Goal: Task Accomplishment & Management: Use online tool/utility

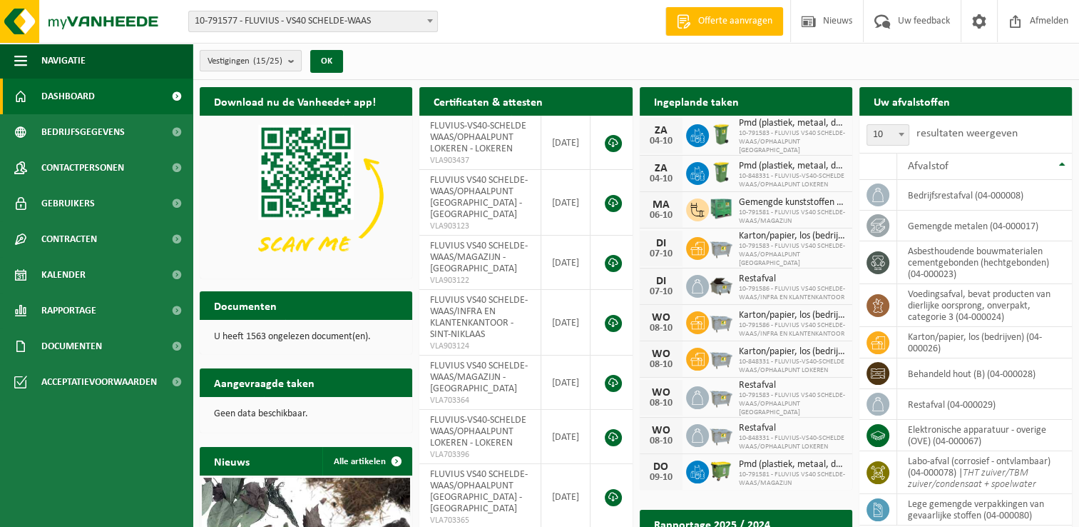
click at [293, 61] on b "submit" at bounding box center [294, 61] width 13 height 20
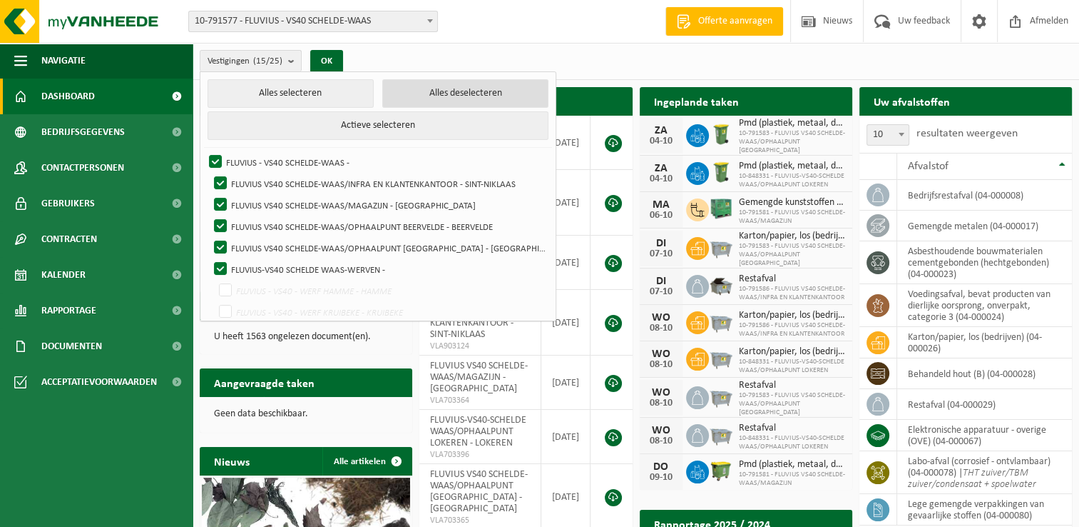
click at [402, 96] on button "Alles deselecteren" at bounding box center [465, 93] width 166 height 29
checkbox input "false"
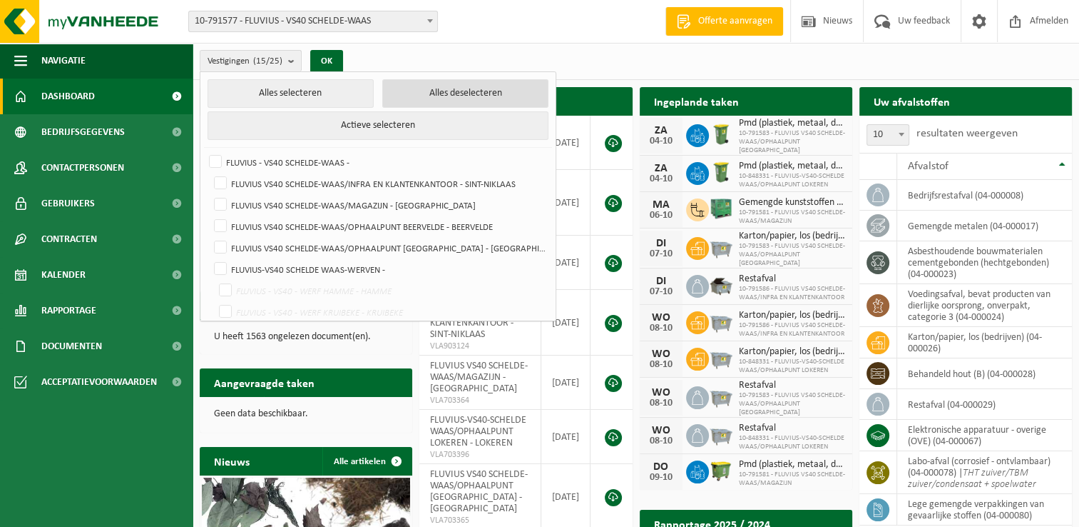
checkbox input "false"
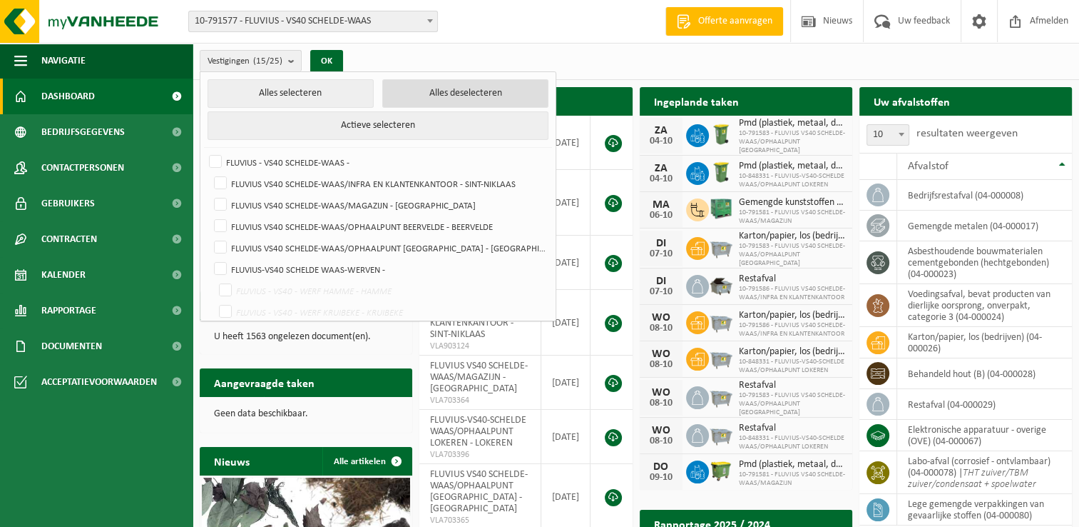
checkbox input "false"
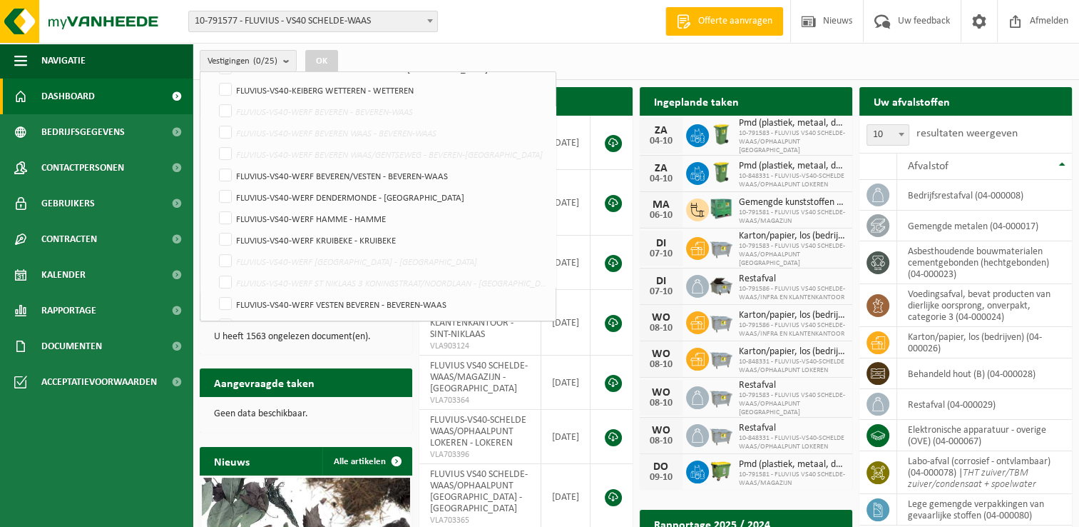
scroll to position [371, 0]
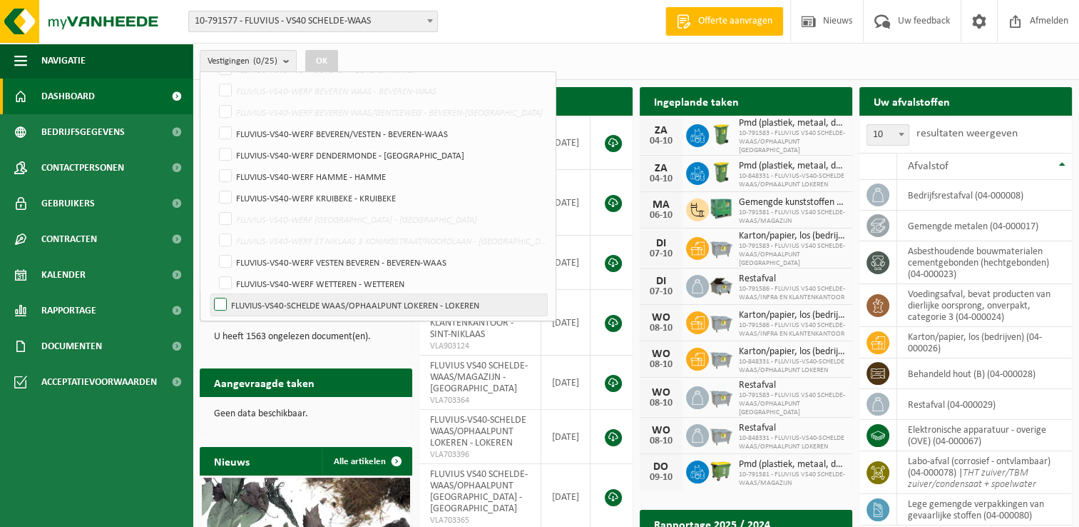
click at [223, 302] on label "FLUVIUS-VS40-SCHELDE WAAS/OPHAALPUNT LOKEREN - LOKEREN" at bounding box center [379, 304] width 336 height 21
click at [209, 294] on input "FLUVIUS-VS40-SCHELDE WAAS/OPHAALPUNT LOKEREN - LOKEREN" at bounding box center [208, 293] width 1 height 1
checkbox input "true"
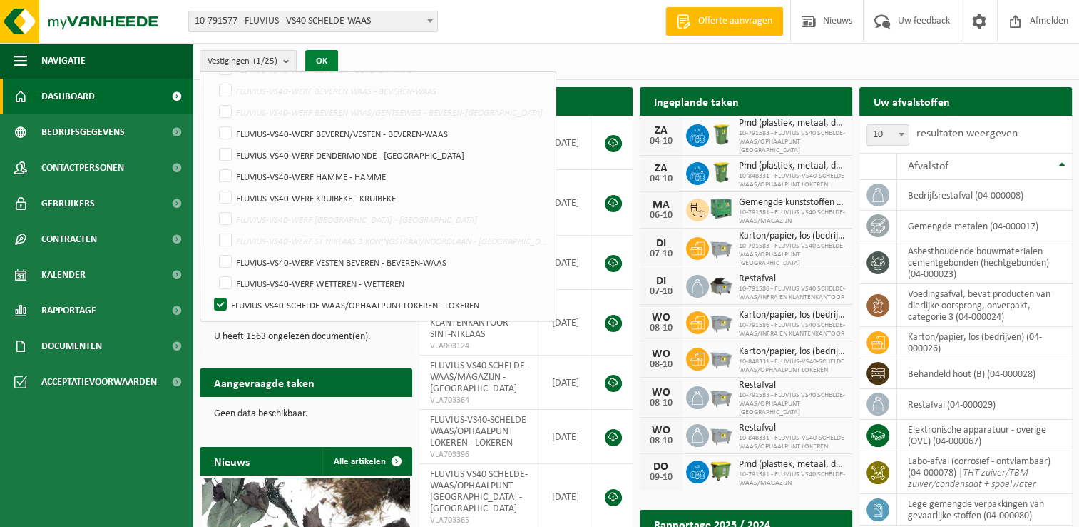
click at [322, 59] on button "OK" at bounding box center [321, 61] width 33 height 23
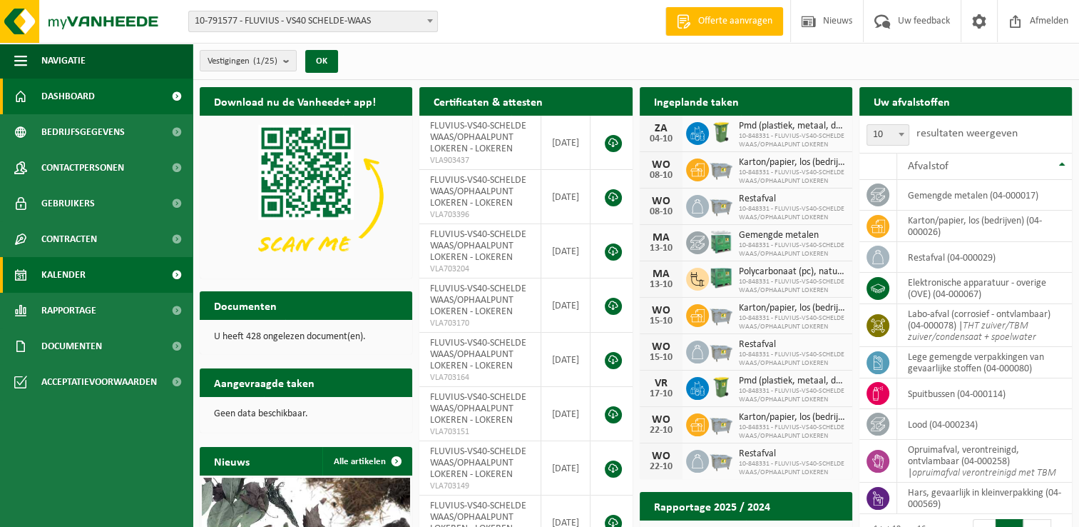
click at [71, 273] on span "Kalender" at bounding box center [63, 275] width 44 height 36
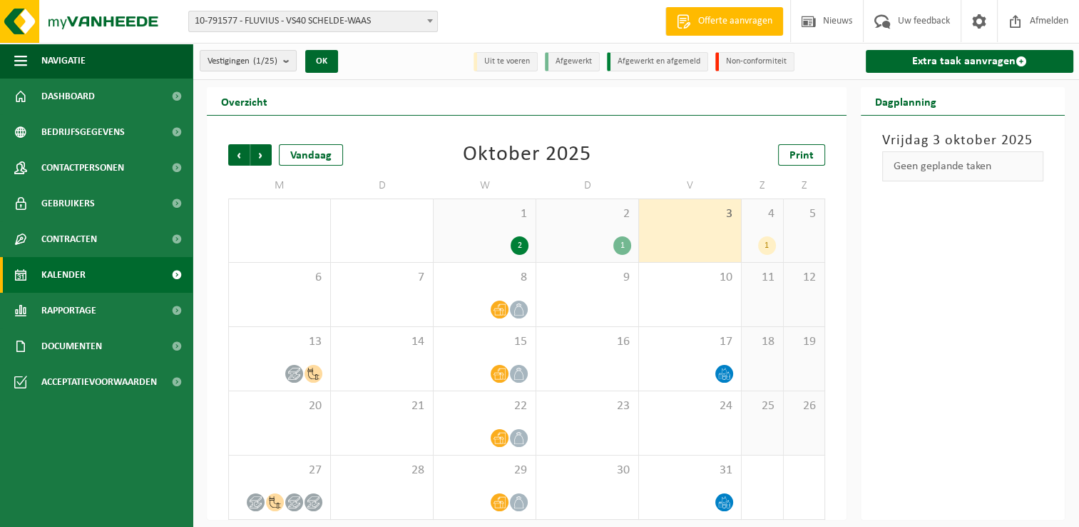
click at [624, 244] on div "1" at bounding box center [623, 245] width 18 height 19
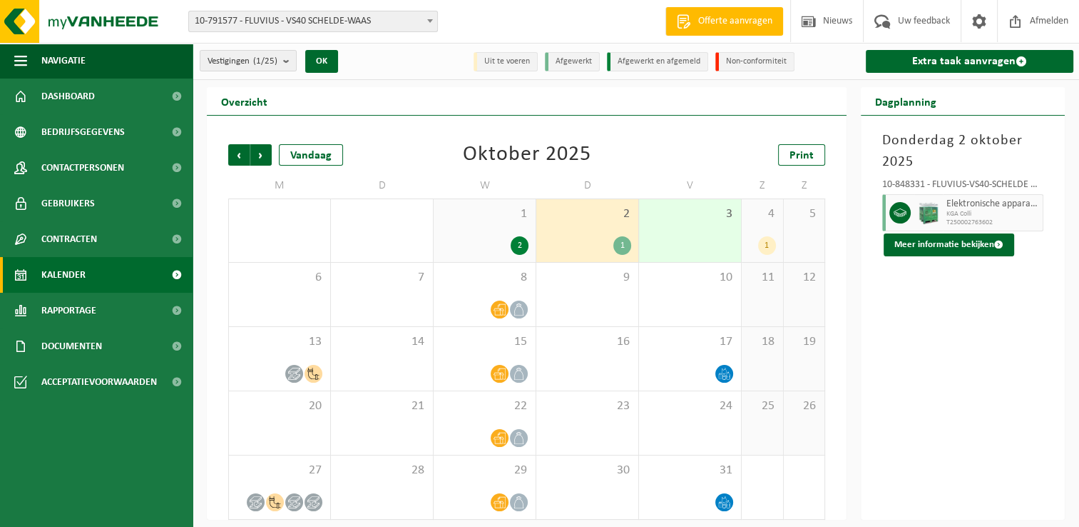
click at [518, 248] on div "2" at bounding box center [520, 245] width 18 height 19
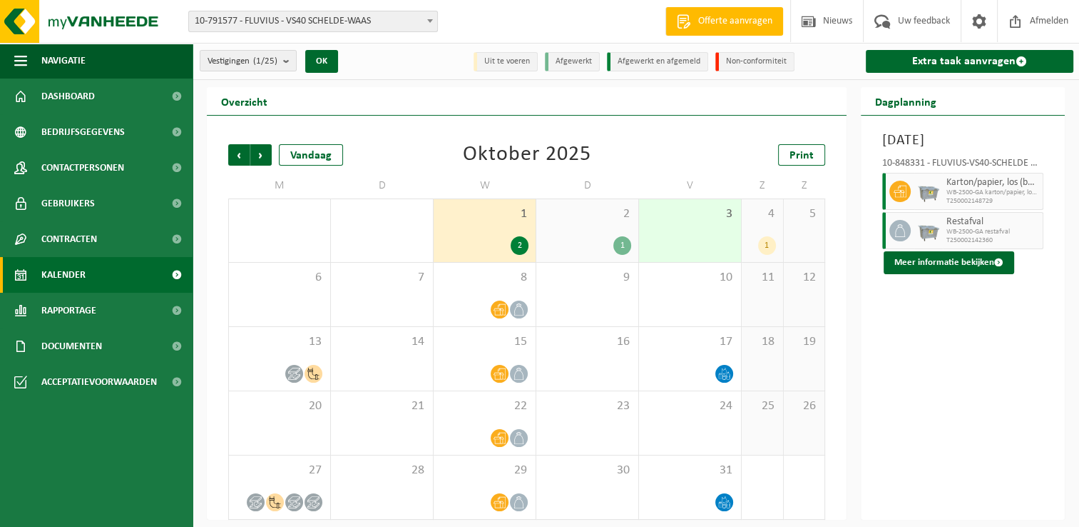
click at [770, 247] on div "1" at bounding box center [767, 245] width 18 height 19
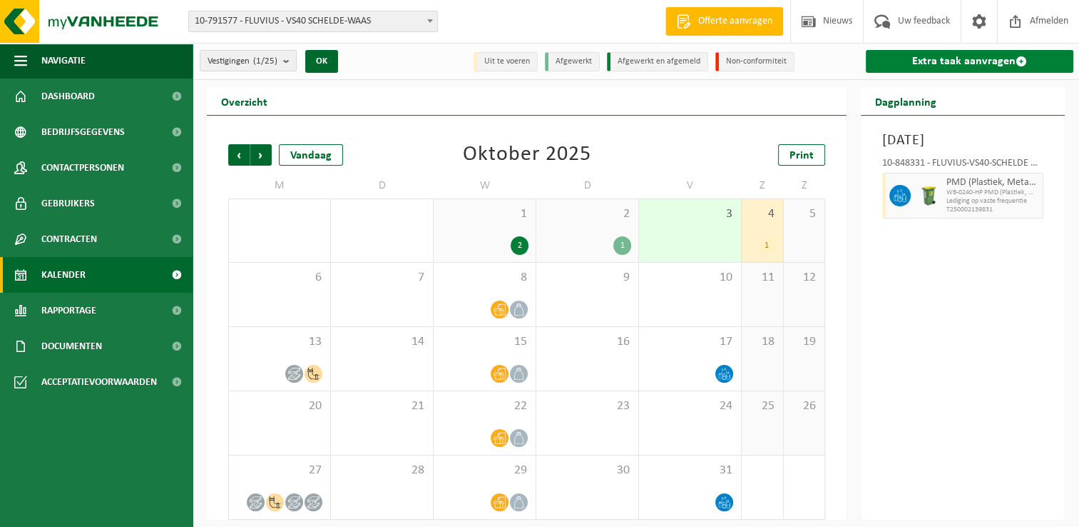
click at [942, 65] on link "Extra taak aanvragen" at bounding box center [970, 61] width 208 height 23
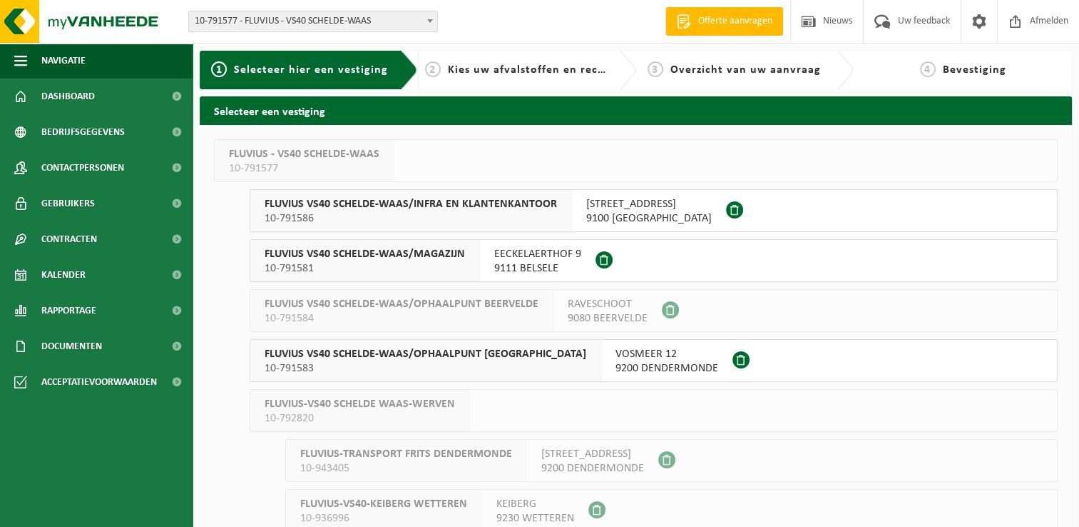
scroll to position [412, 0]
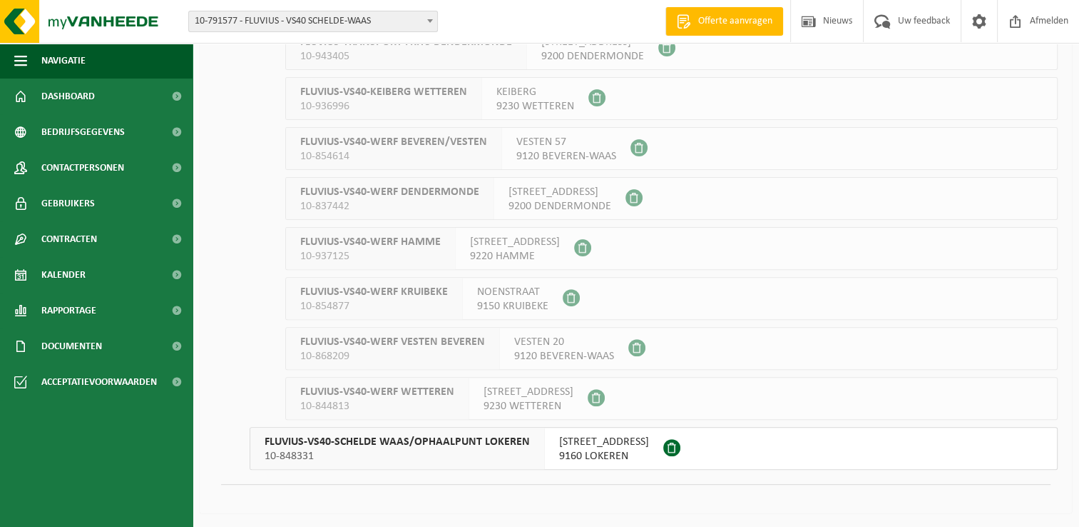
click at [569, 453] on span "9160 LOKEREN" at bounding box center [604, 456] width 90 height 14
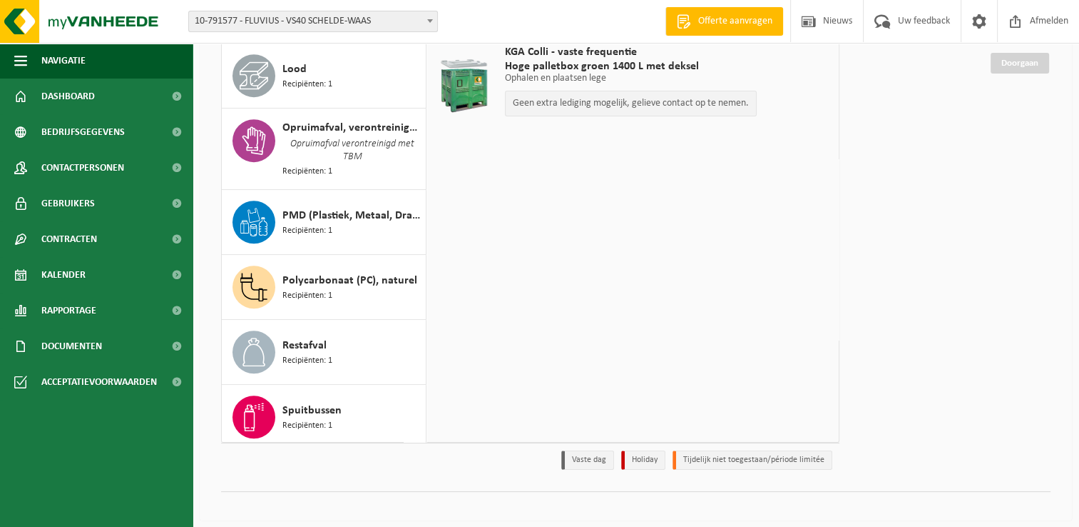
scroll to position [169, 0]
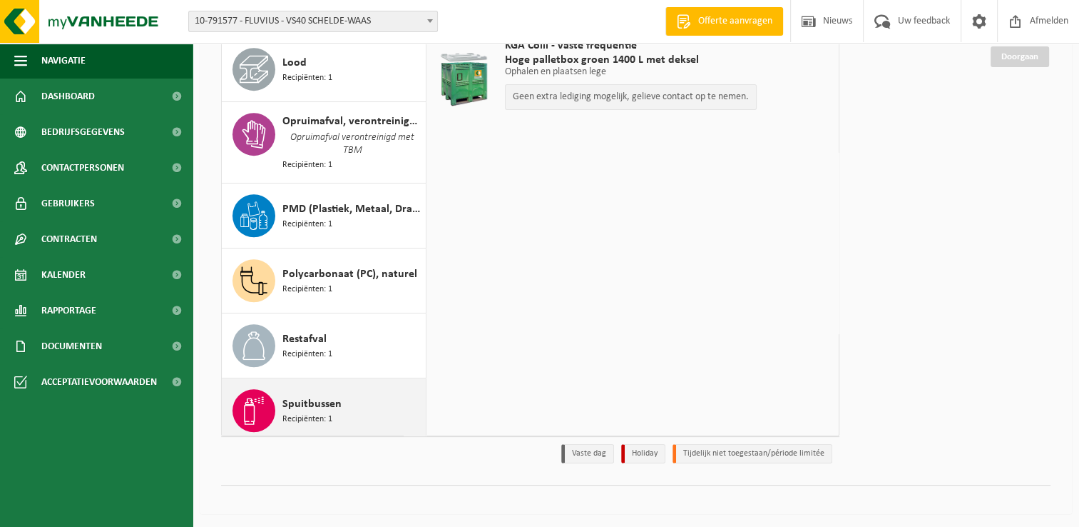
click at [313, 402] on span "Spuitbussen" at bounding box center [312, 403] width 59 height 17
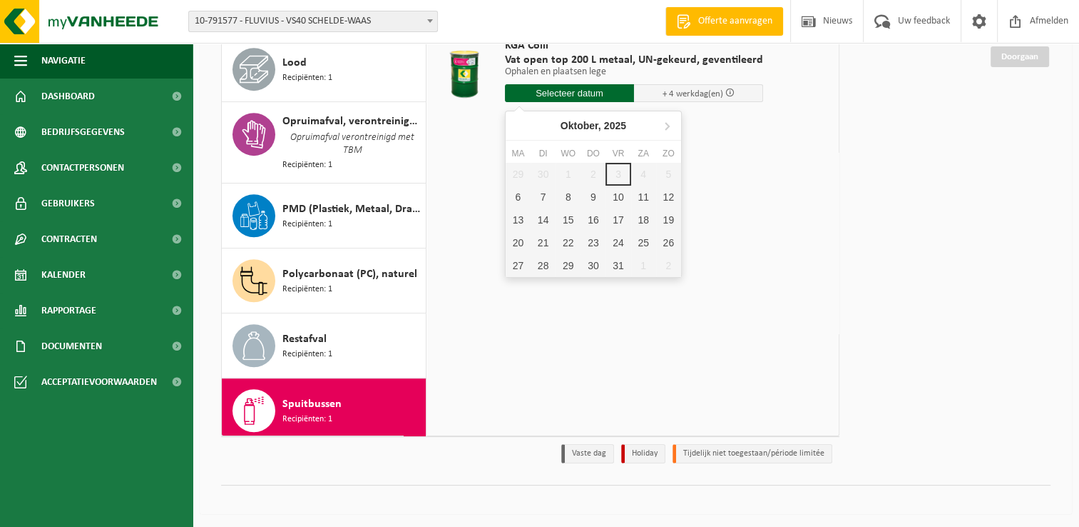
click at [588, 94] on input "text" at bounding box center [569, 93] width 129 height 18
click at [521, 198] on div "6" at bounding box center [518, 196] width 25 height 23
type input "Van 2025-10-06"
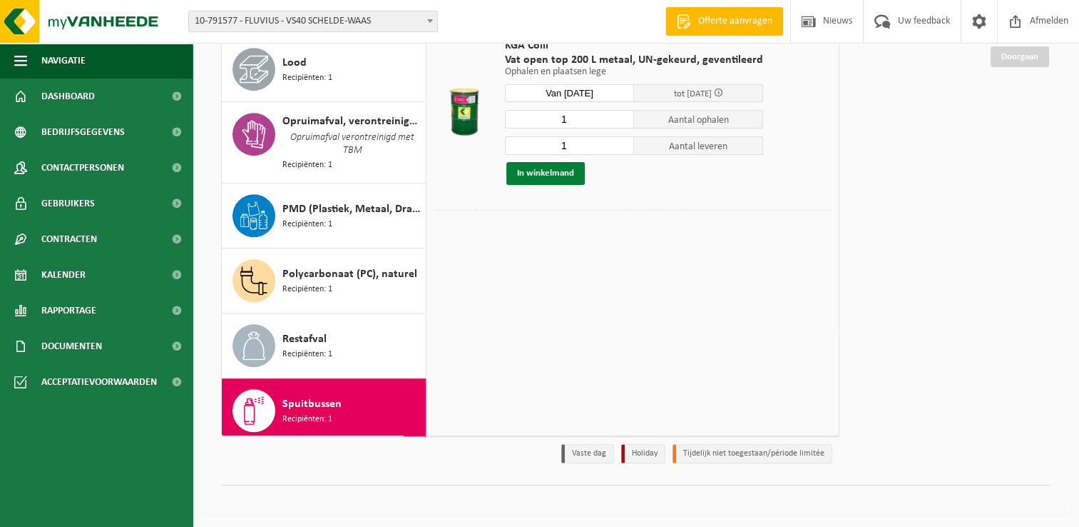
click at [552, 172] on button "In winkelmand" at bounding box center [546, 173] width 78 height 23
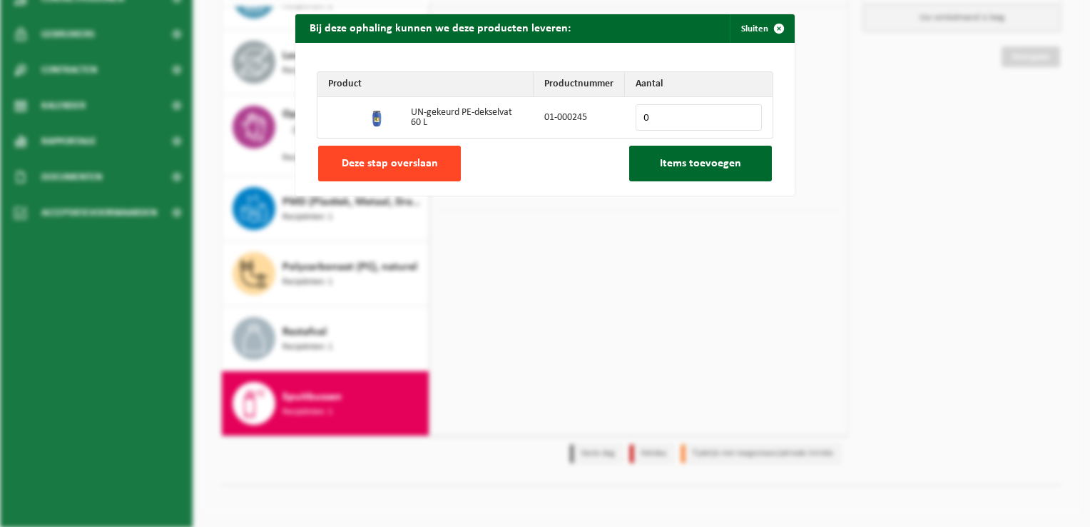
click at [366, 163] on span "Deze stap overslaan" at bounding box center [390, 163] width 96 height 11
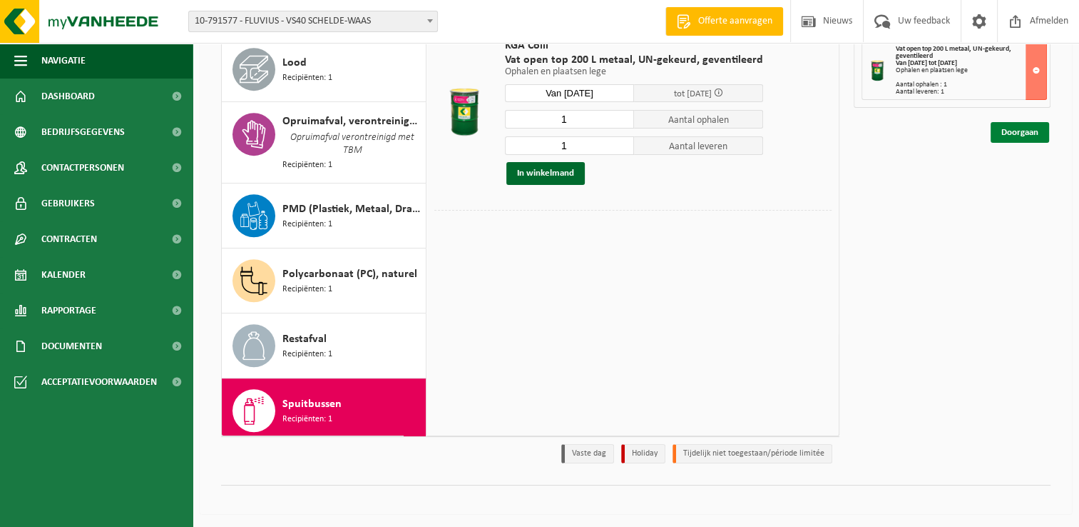
click at [1029, 132] on link "Doorgaan" at bounding box center [1020, 132] width 59 height 21
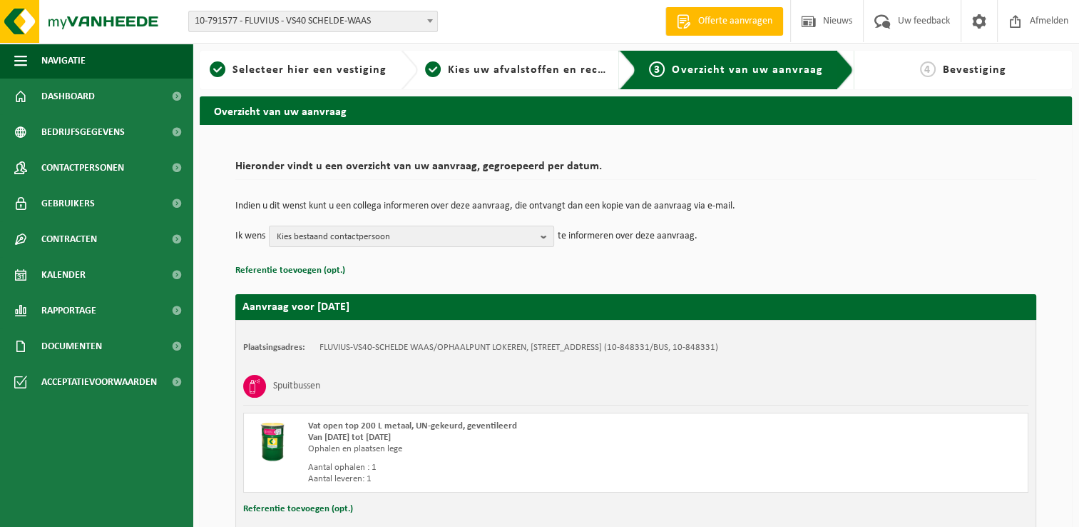
scroll to position [96, 0]
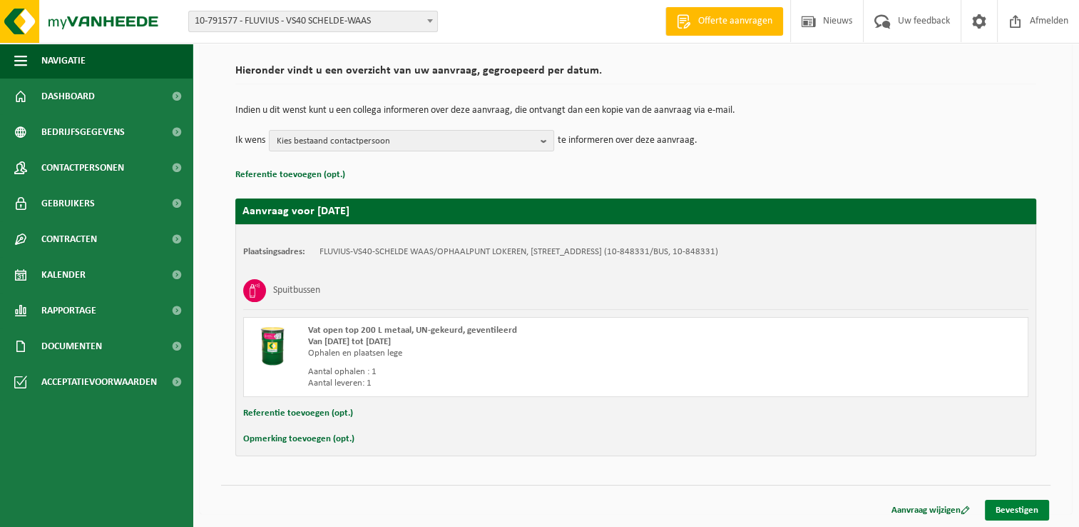
click at [1022, 510] on link "Bevestigen" at bounding box center [1017, 509] width 64 height 21
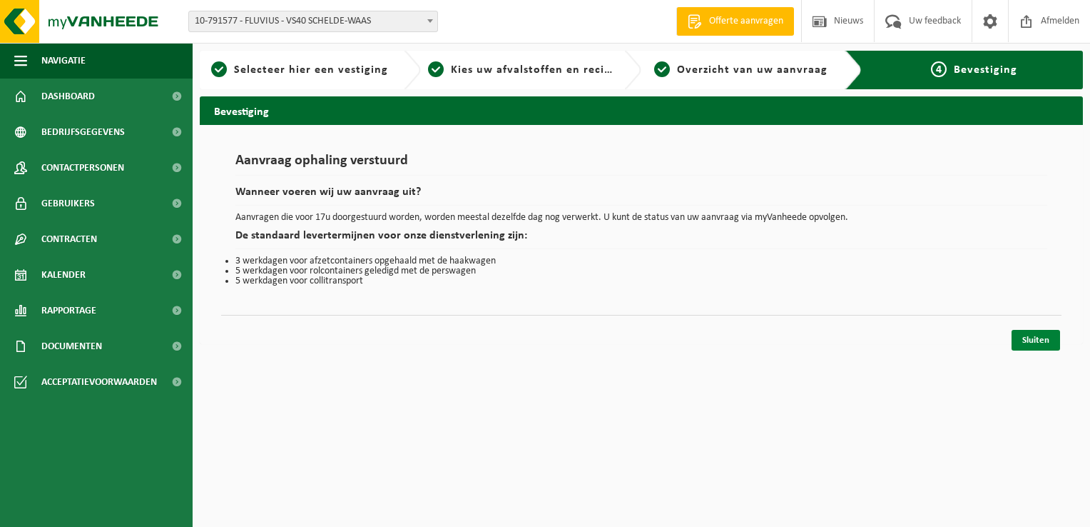
click at [1052, 343] on link "Sluiten" at bounding box center [1036, 340] width 49 height 21
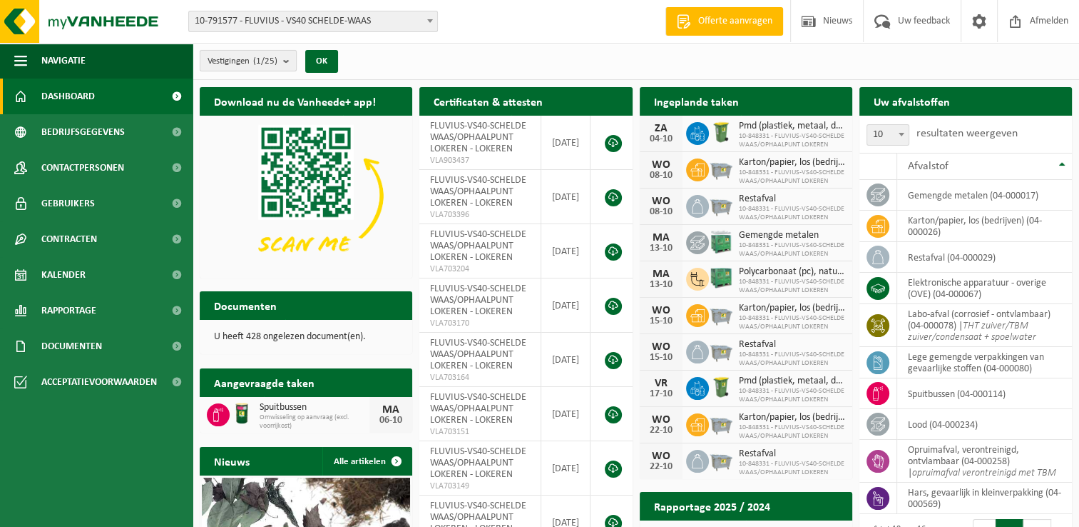
click at [286, 60] on b "submit" at bounding box center [289, 61] width 13 height 20
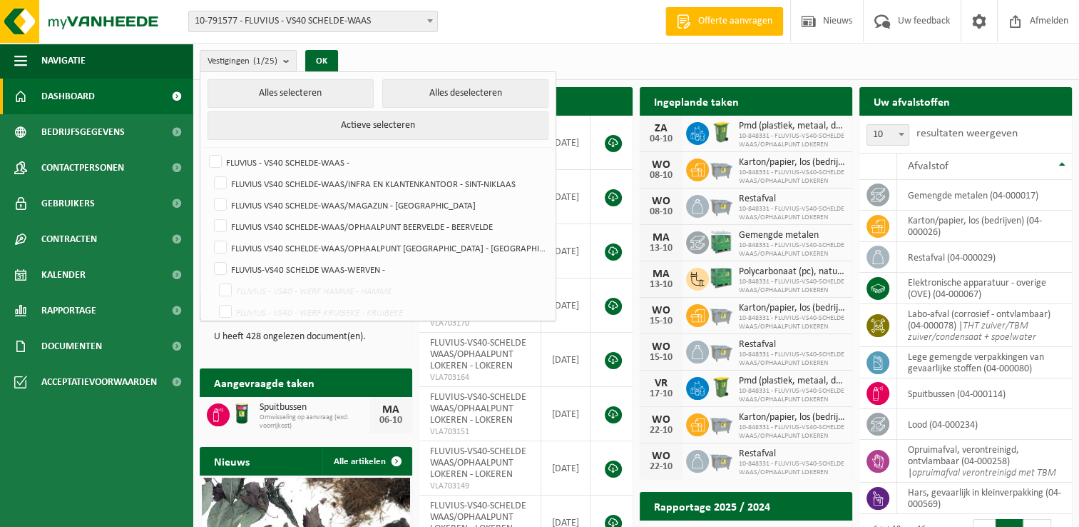
scroll to position [371, 0]
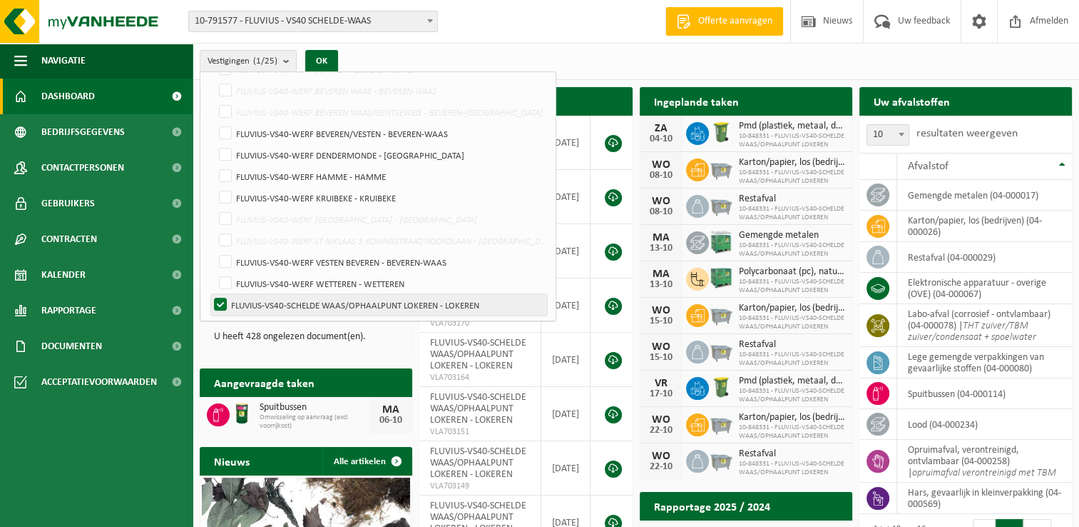
click at [218, 302] on label "FLUVIUS-VS40-SCHELDE WAAS/OPHAALPUNT LOKEREN - LOKEREN" at bounding box center [379, 304] width 336 height 21
click at [209, 294] on input "FLUVIUS-VS40-SCHELDE WAAS/OPHAALPUNT LOKEREN - LOKEREN" at bounding box center [208, 293] width 1 height 1
checkbox input "false"
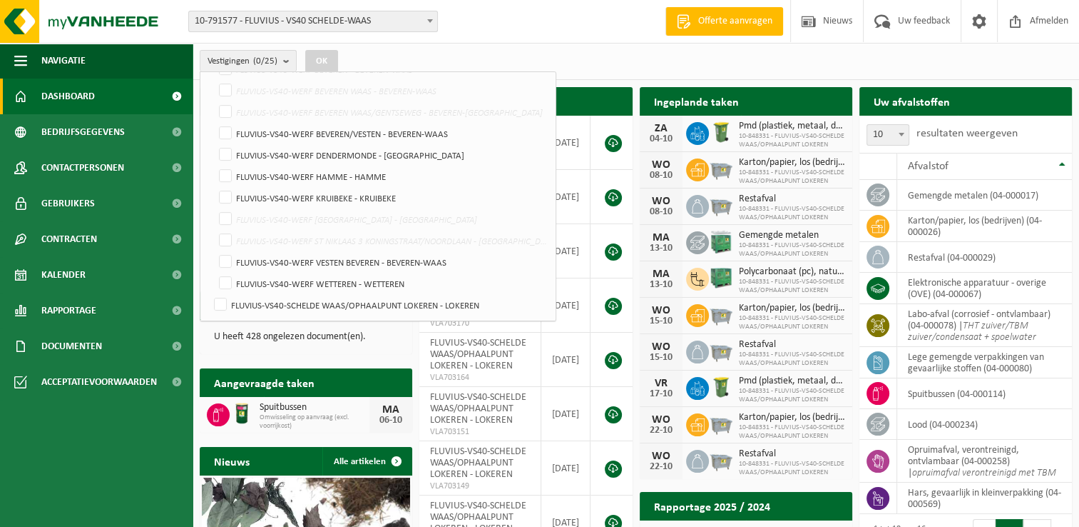
scroll to position [0, 0]
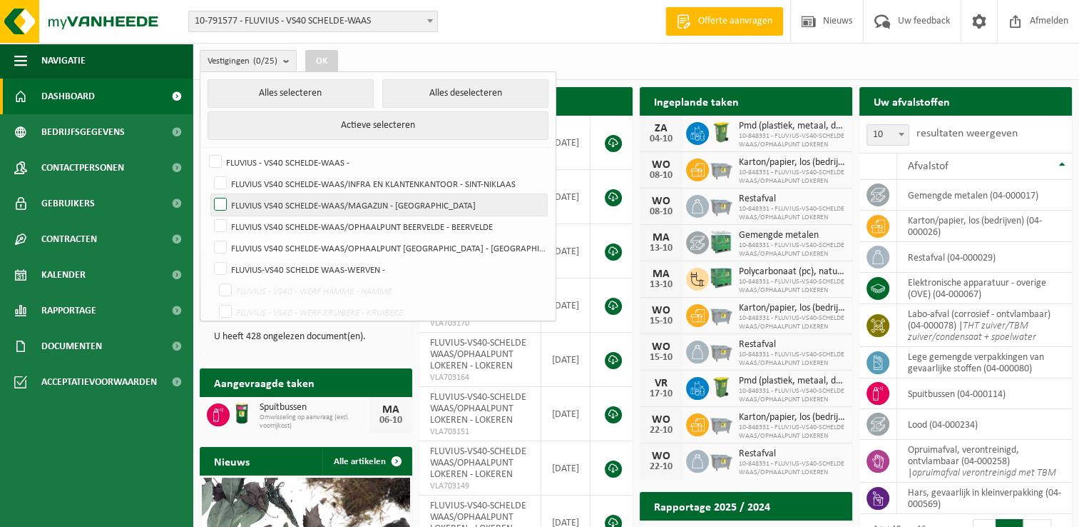
click at [223, 200] on label "FLUVIUS VS40 SCHELDE-WAAS/MAGAZIJN - BELSELE" at bounding box center [379, 204] width 336 height 21
click at [209, 194] on input "FLUVIUS VS40 SCHELDE-WAAS/MAGAZIJN - BELSELE" at bounding box center [208, 193] width 1 height 1
checkbox input "true"
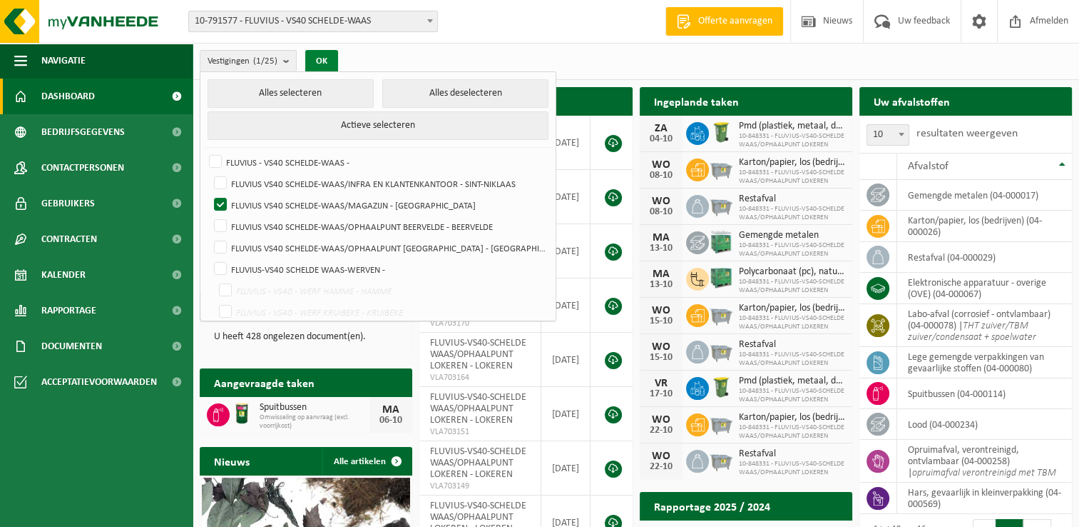
click at [326, 59] on button "OK" at bounding box center [321, 61] width 33 height 23
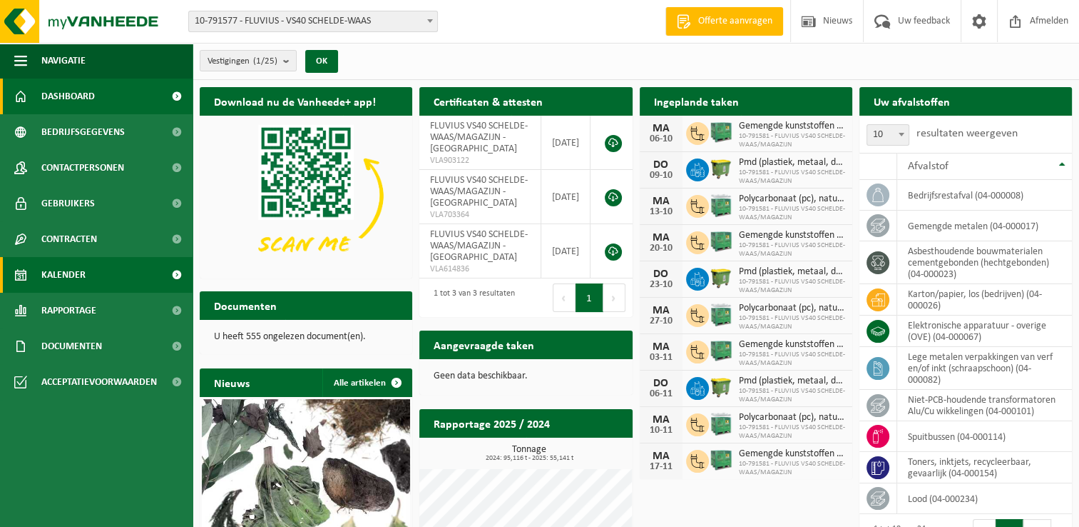
click at [75, 276] on span "Kalender" at bounding box center [63, 275] width 44 height 36
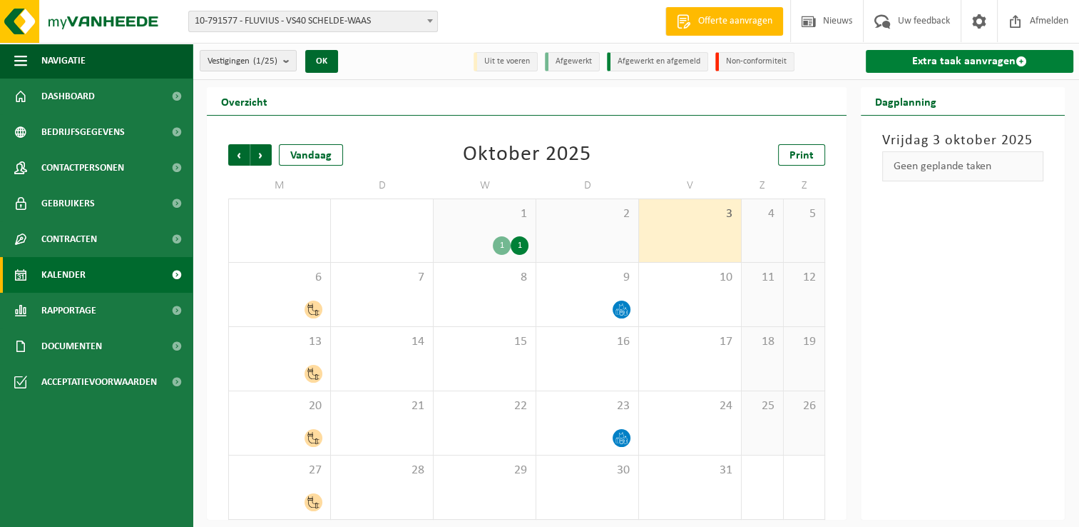
click at [957, 54] on link "Extra taak aanvragen" at bounding box center [970, 61] width 208 height 23
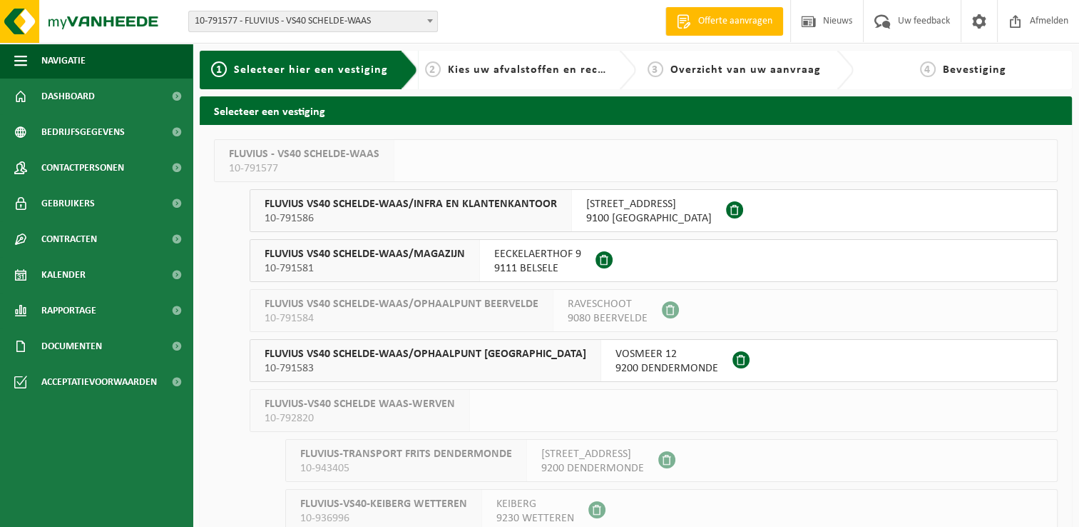
click at [505, 268] on span "9111 BELSELE" at bounding box center [537, 268] width 87 height 14
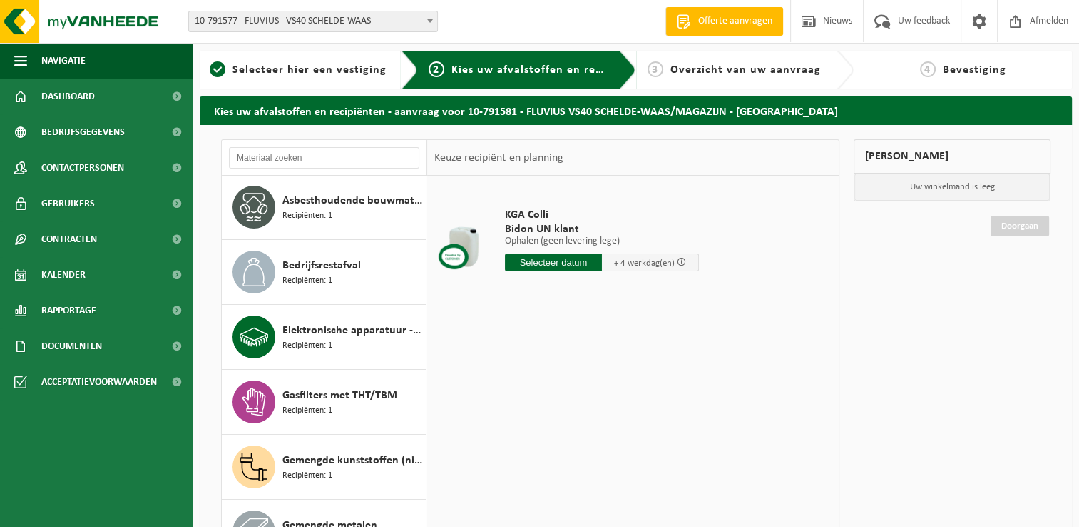
scroll to position [145, 0]
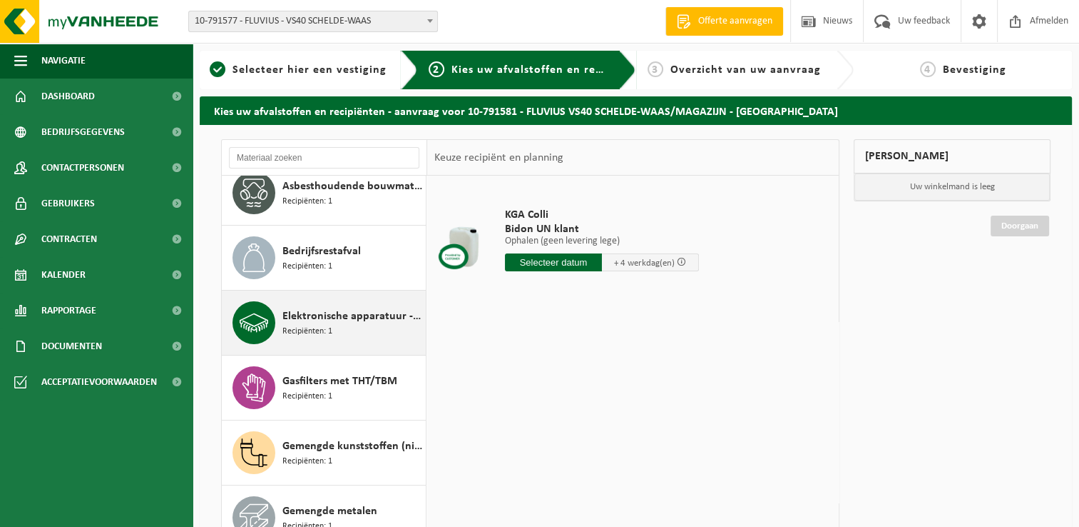
click at [339, 327] on div "Elektronische apparatuur - overige (OVE) Recipiënten: 1" at bounding box center [353, 322] width 140 height 43
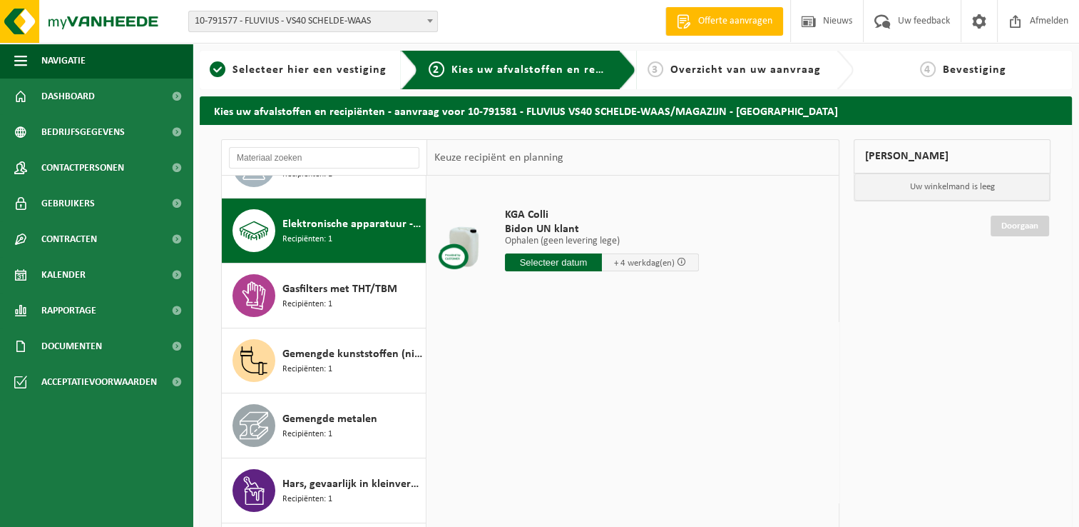
scroll to position [259, 0]
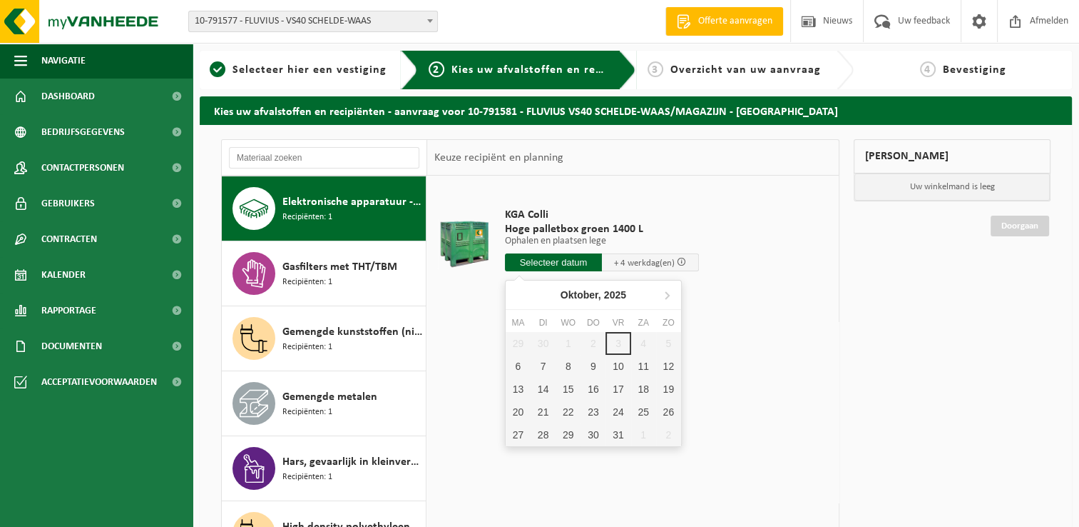
click at [543, 260] on input "text" at bounding box center [553, 262] width 97 height 18
click at [517, 367] on div "6" at bounding box center [518, 366] width 25 height 23
type input "Van 2025-10-06"
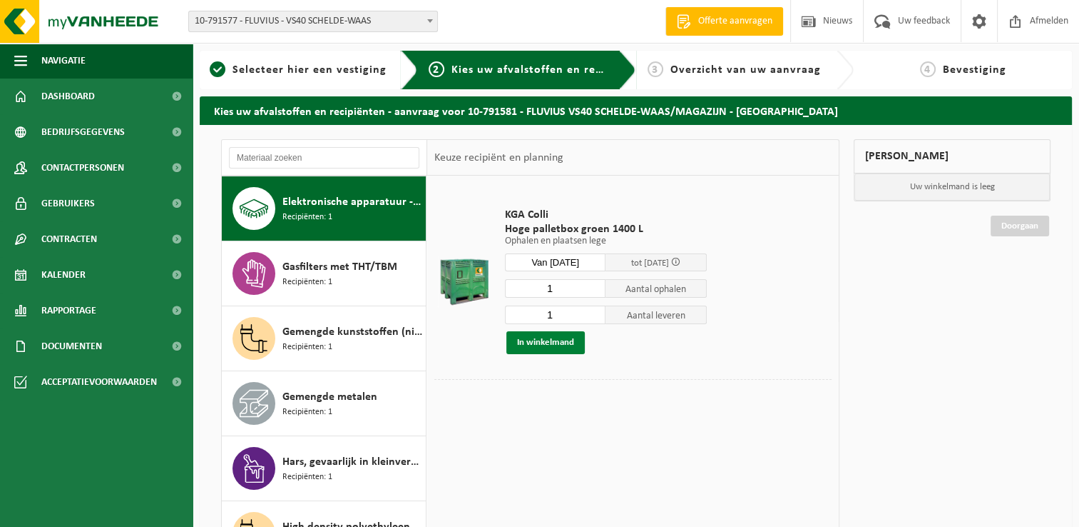
click at [576, 347] on button "In winkelmand" at bounding box center [546, 342] width 78 height 23
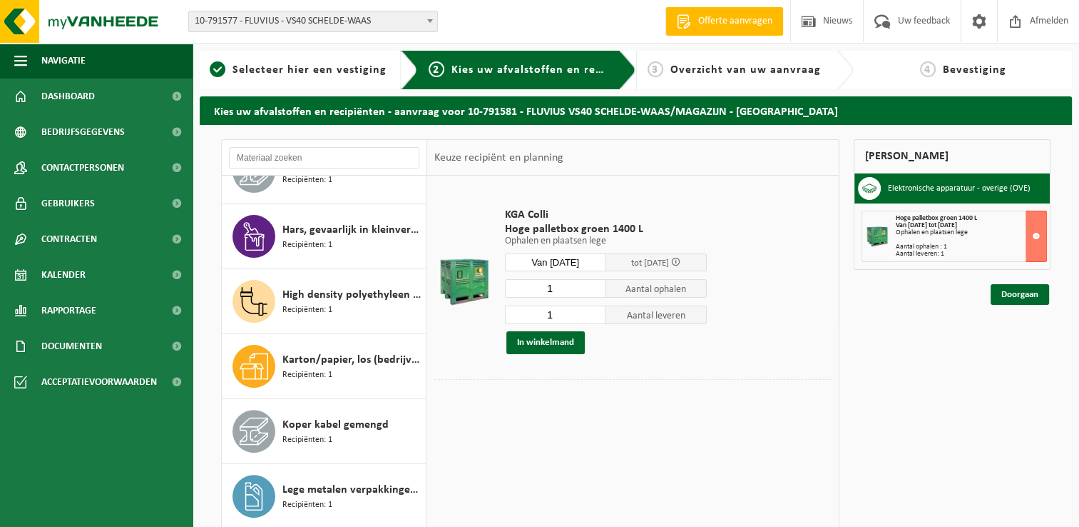
scroll to position [511, 0]
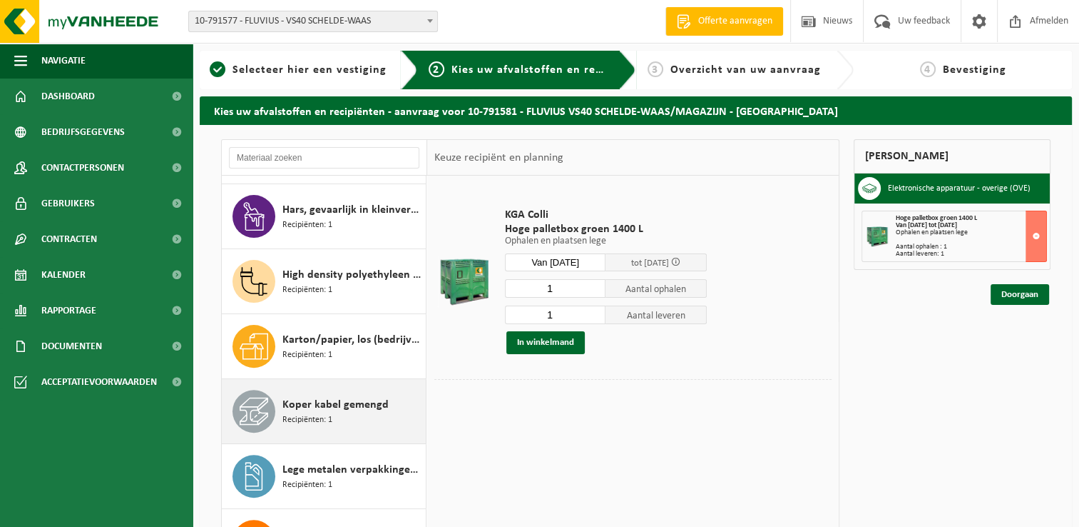
click at [366, 404] on span "Koper kabel gemengd" at bounding box center [336, 404] width 106 height 17
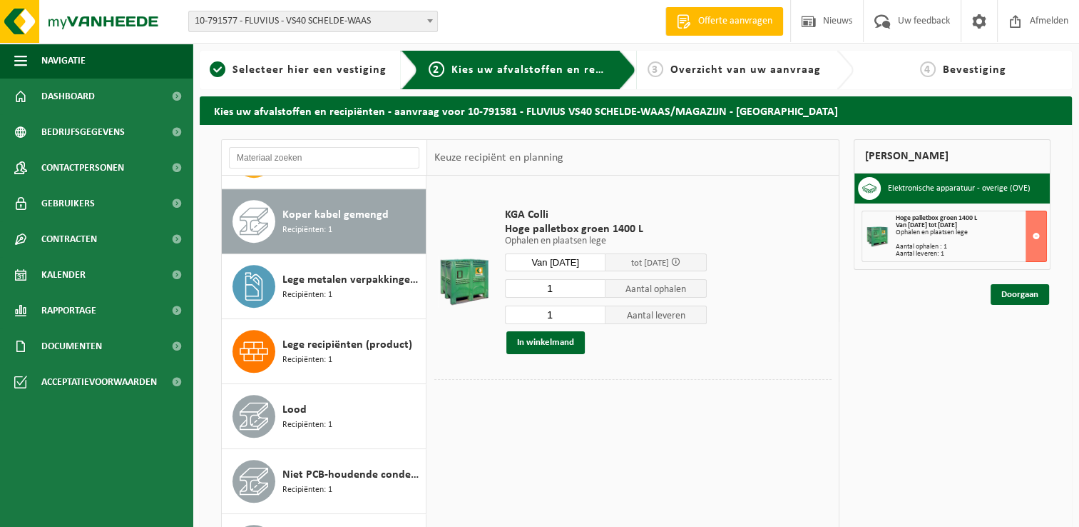
scroll to position [713, 0]
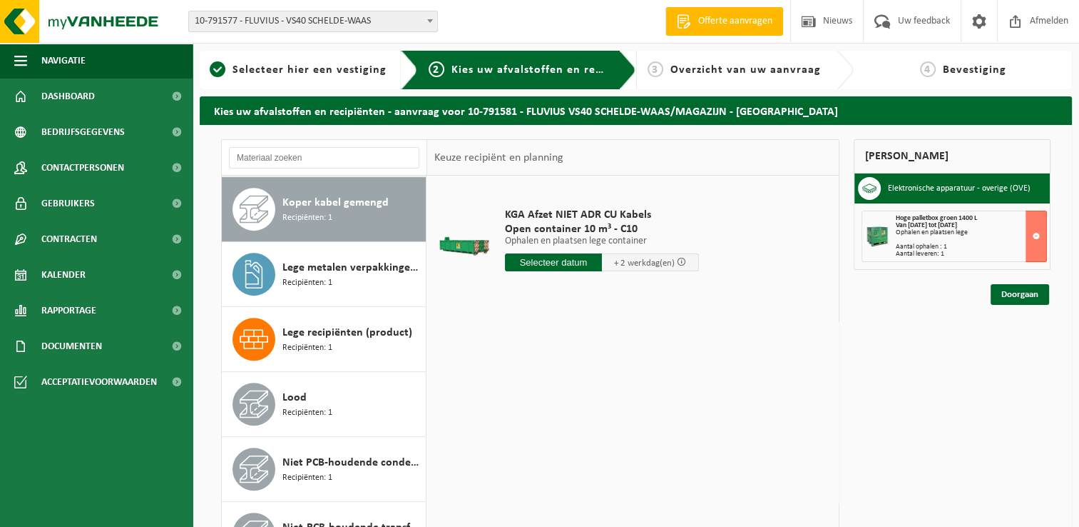
click at [569, 264] on input "text" at bounding box center [553, 262] width 97 height 18
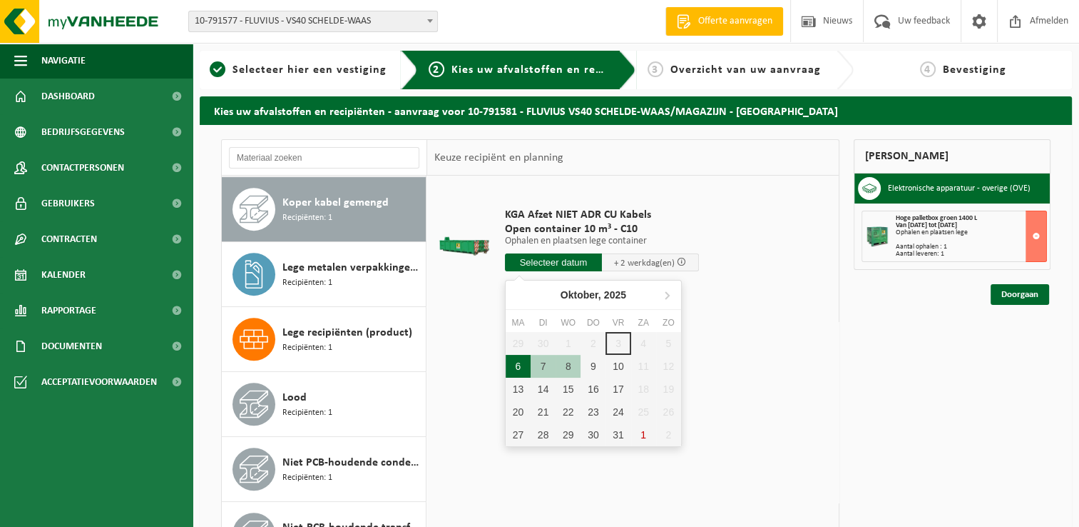
click at [511, 362] on div "6" at bounding box center [518, 366] width 25 height 23
type input "Van 2025-10-06"
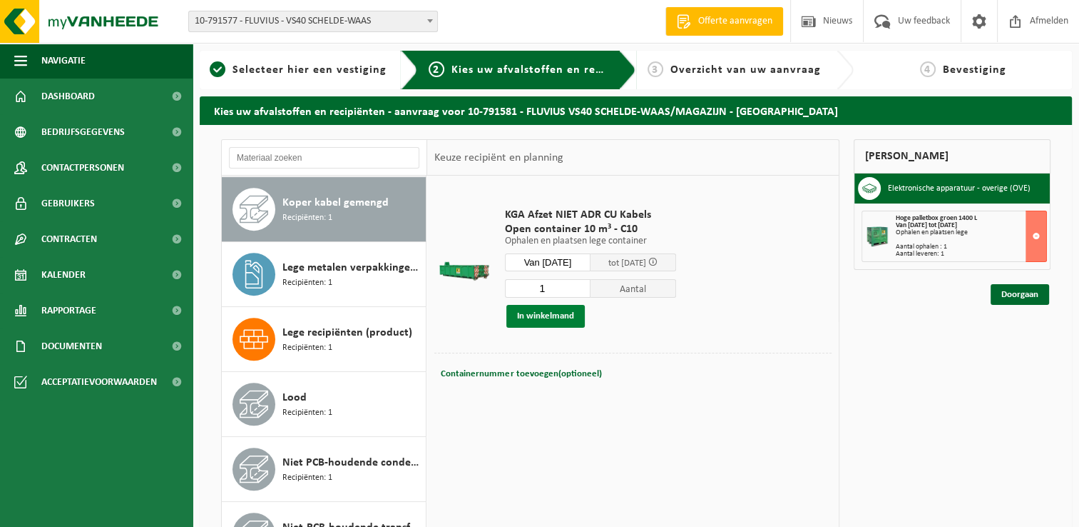
click at [574, 315] on button "In winkelmand" at bounding box center [546, 316] width 78 height 23
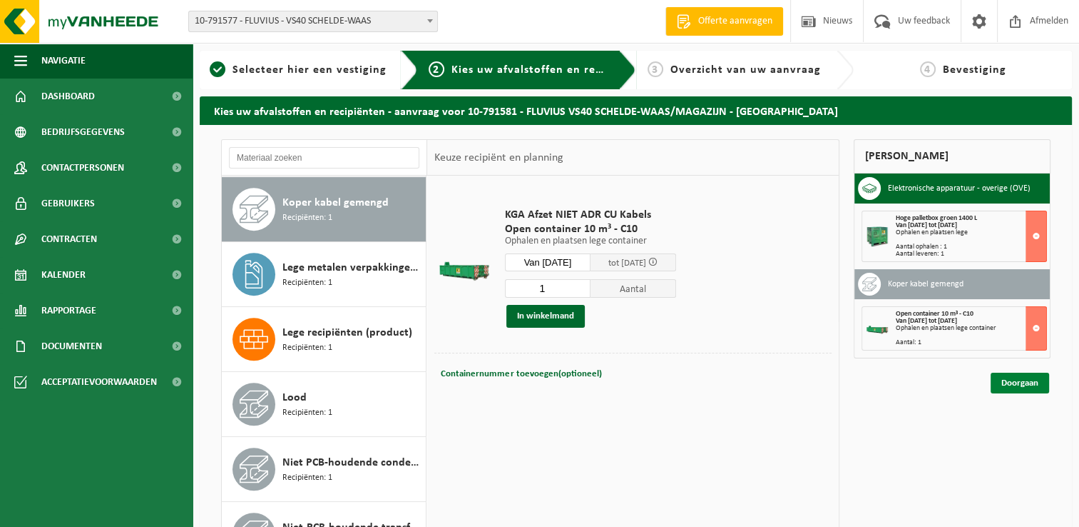
click at [1027, 378] on link "Doorgaan" at bounding box center [1020, 382] width 59 height 21
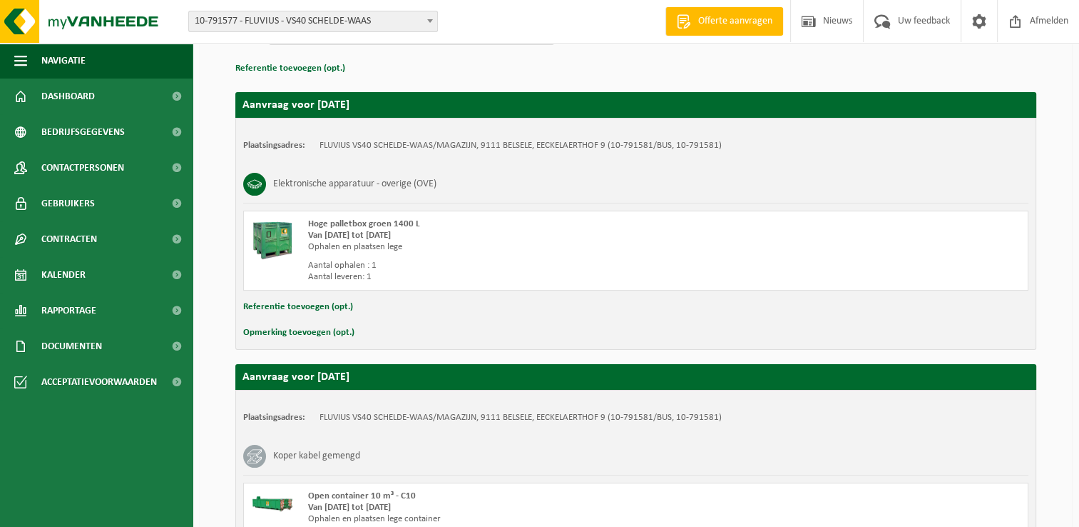
scroll to position [355, 0]
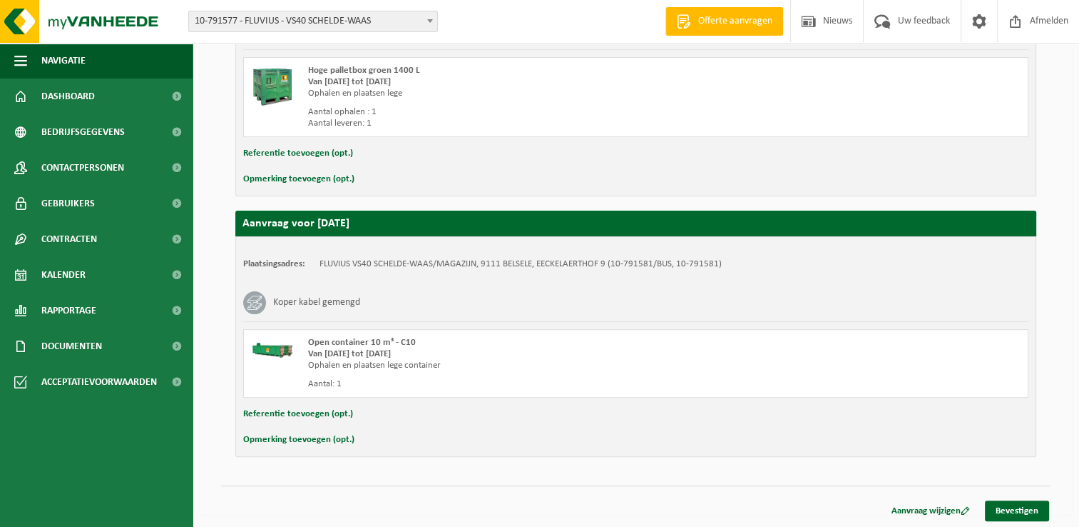
click at [703, 477] on div "Hieronder vindt u een overzicht van uw aanvraag, gegroepeerd per datum. Indien …" at bounding box center [636, 142] width 873 height 745
click at [1027, 507] on link "Bevestigen" at bounding box center [1017, 510] width 64 height 21
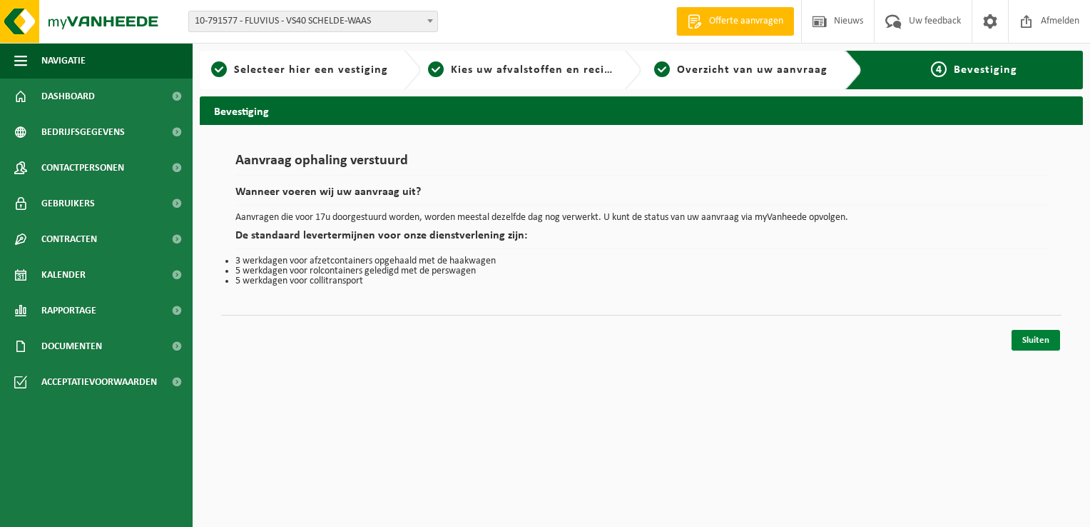
click at [1050, 332] on link "Sluiten" at bounding box center [1036, 340] width 49 height 21
